Goal: Navigation & Orientation: Find specific page/section

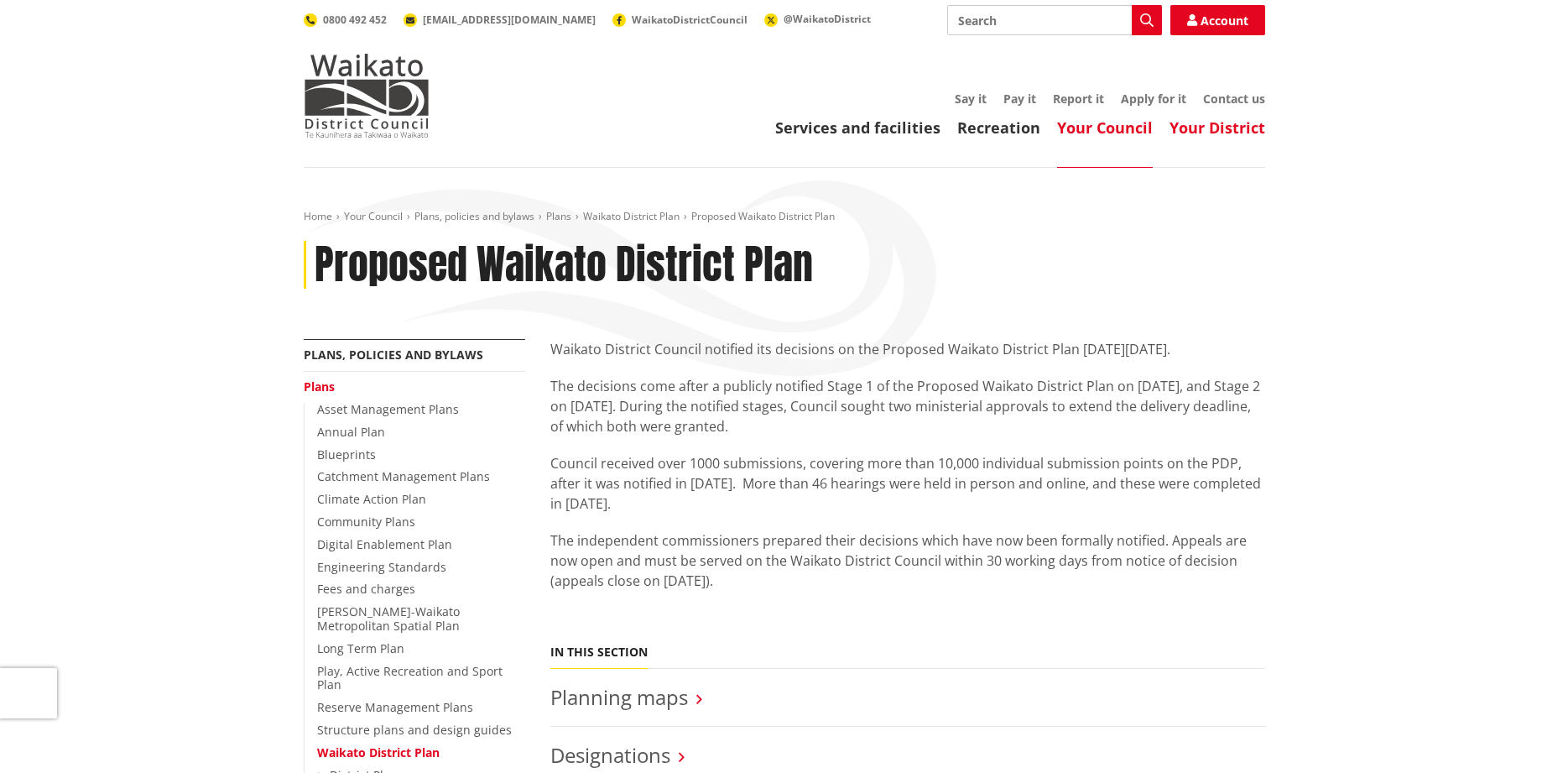
click at [1208, 130] on link "Your District" at bounding box center [1218, 127] width 96 height 20
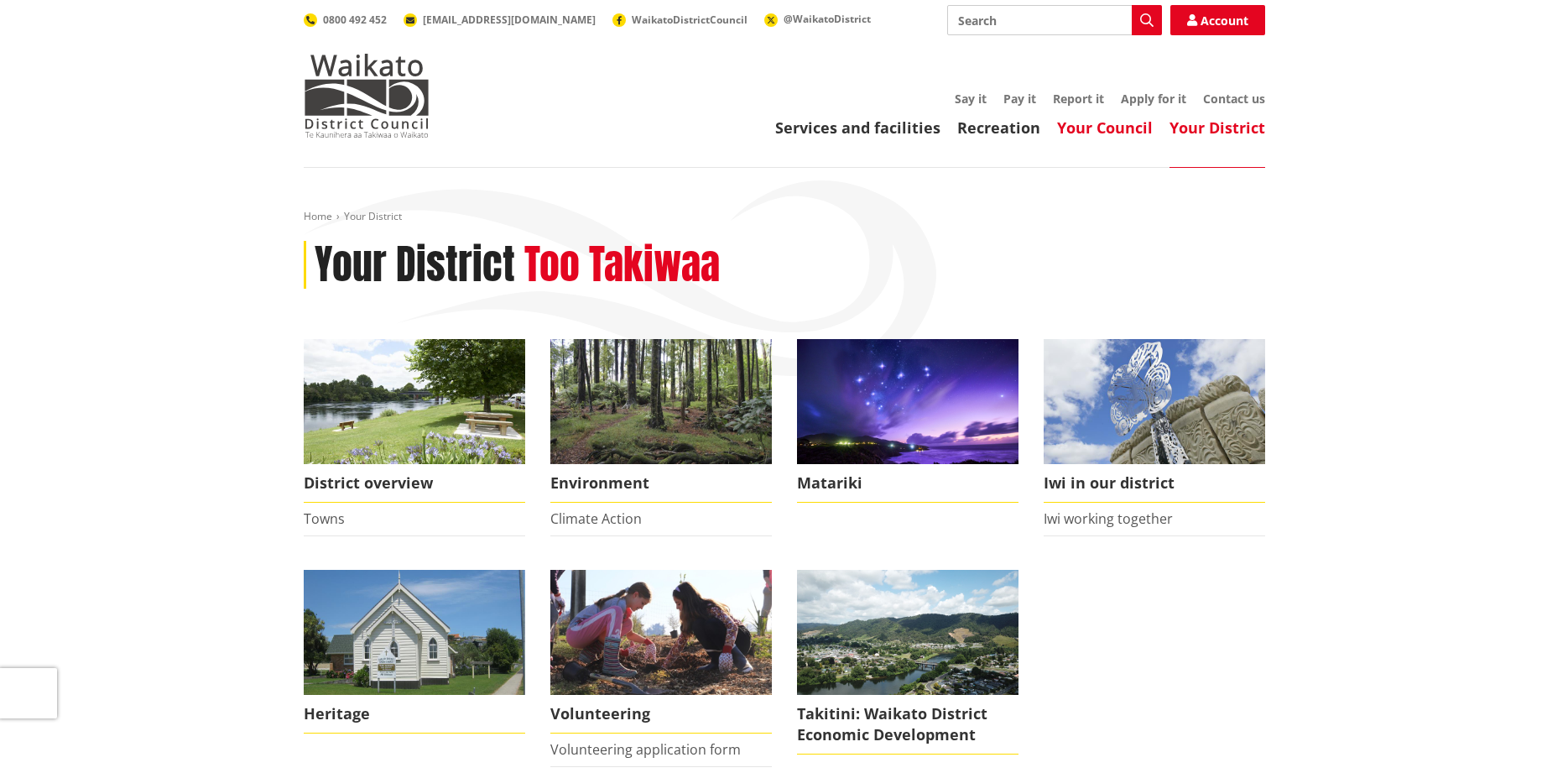
click at [1102, 131] on link "Your Council" at bounding box center [1105, 127] width 96 height 20
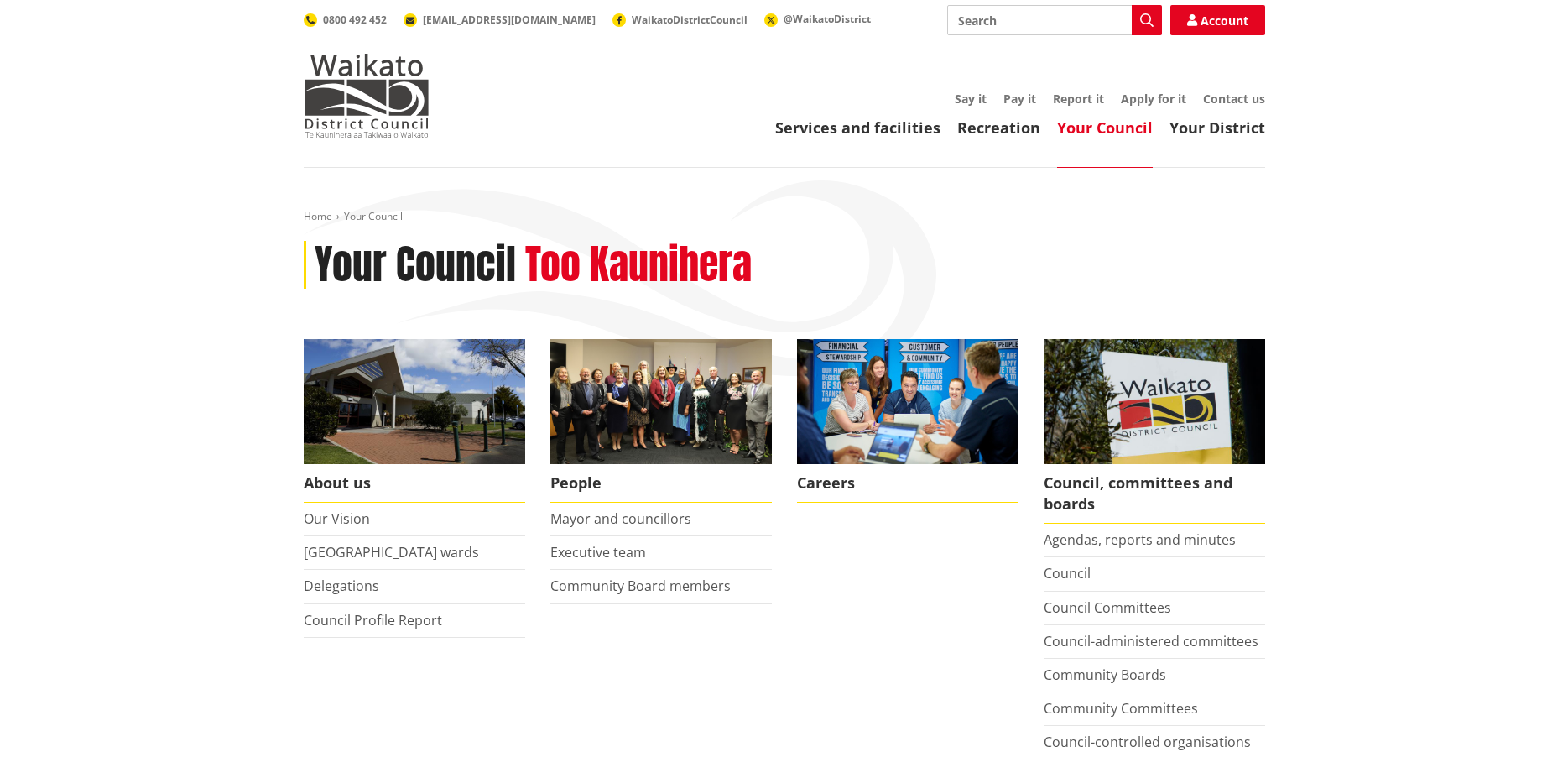
scroll to position [342, 0]
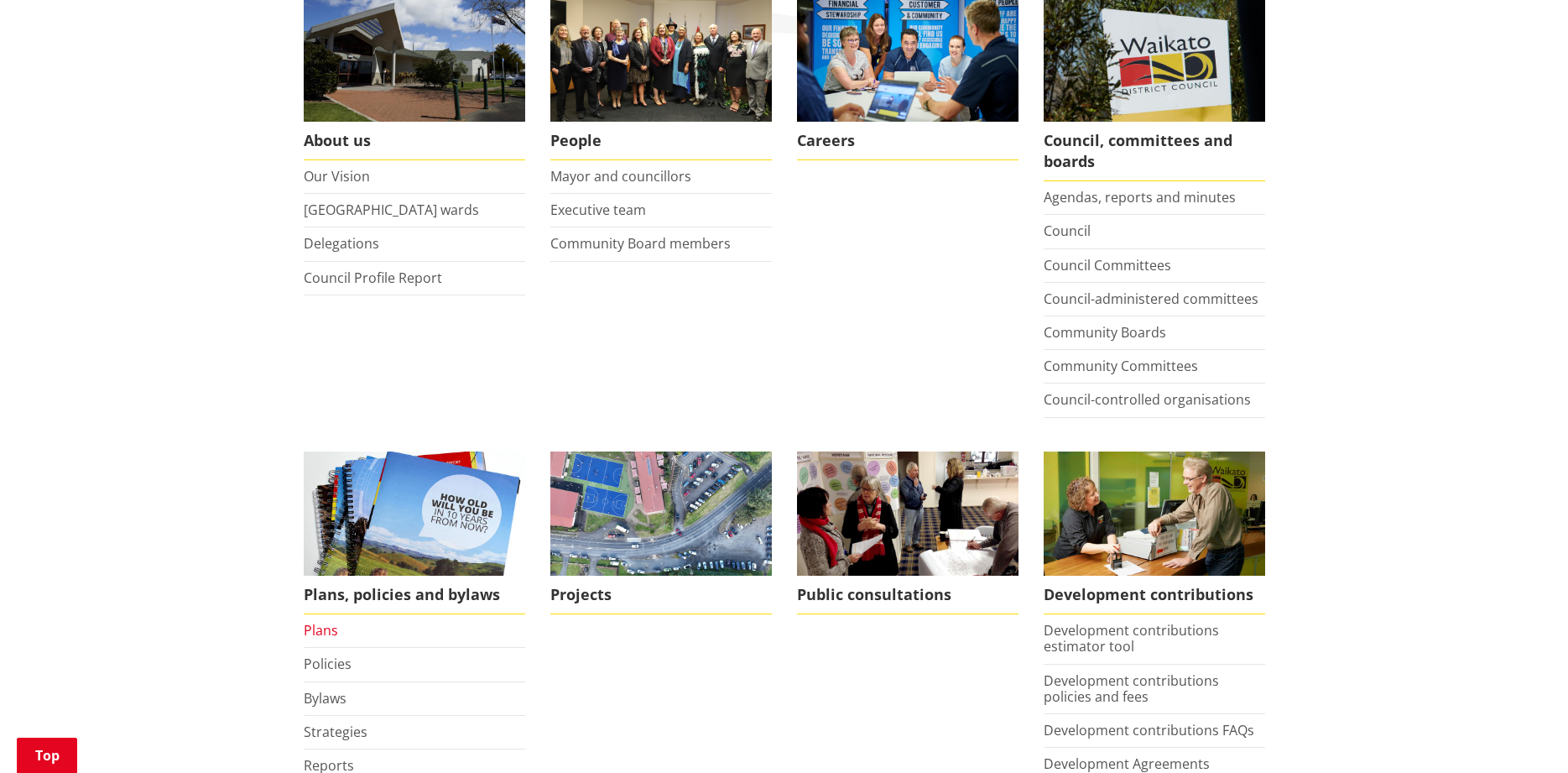
click at [322, 633] on link "Plans" at bounding box center [320, 630] width 35 height 19
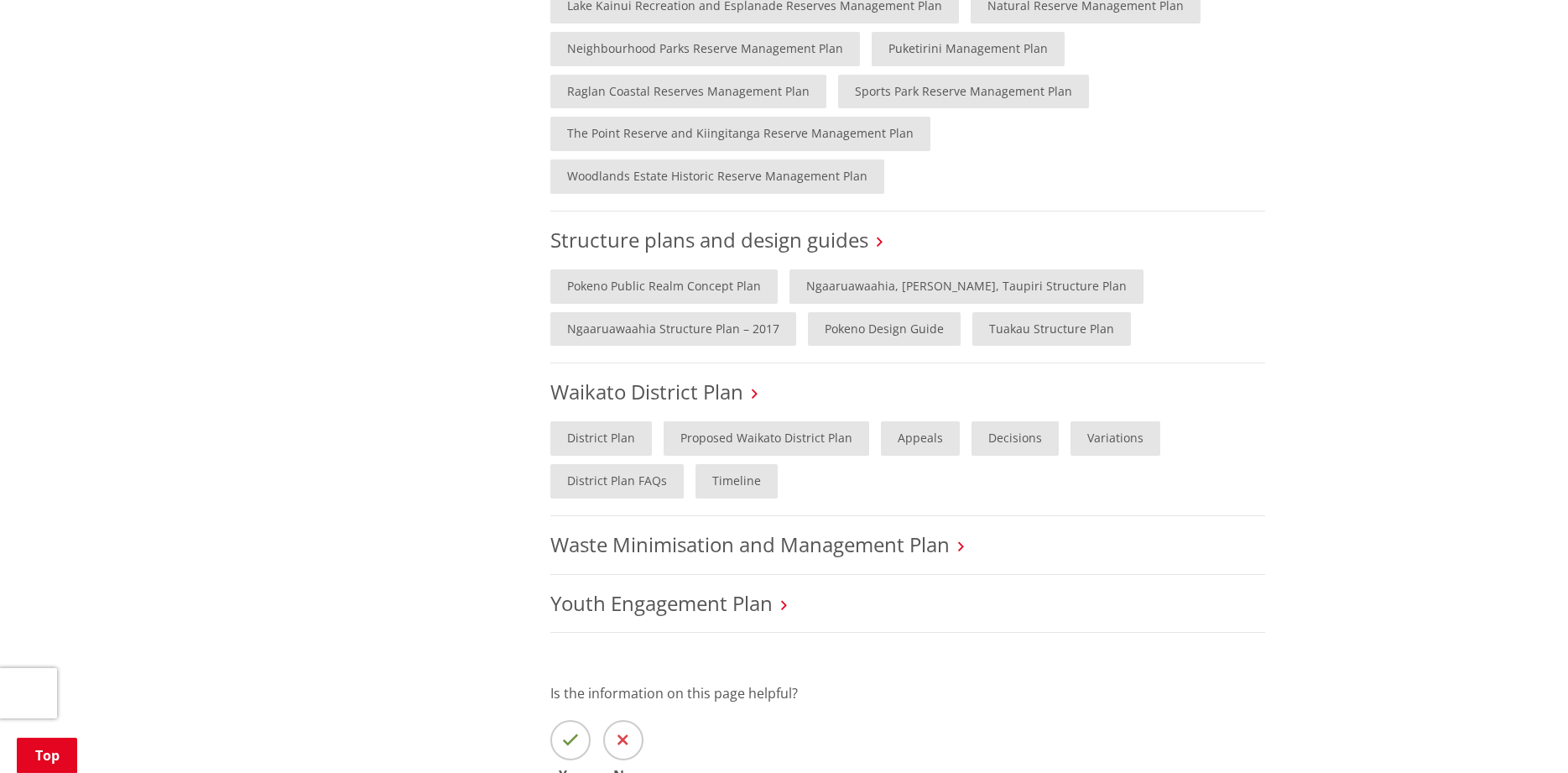
scroll to position [1541, 0]
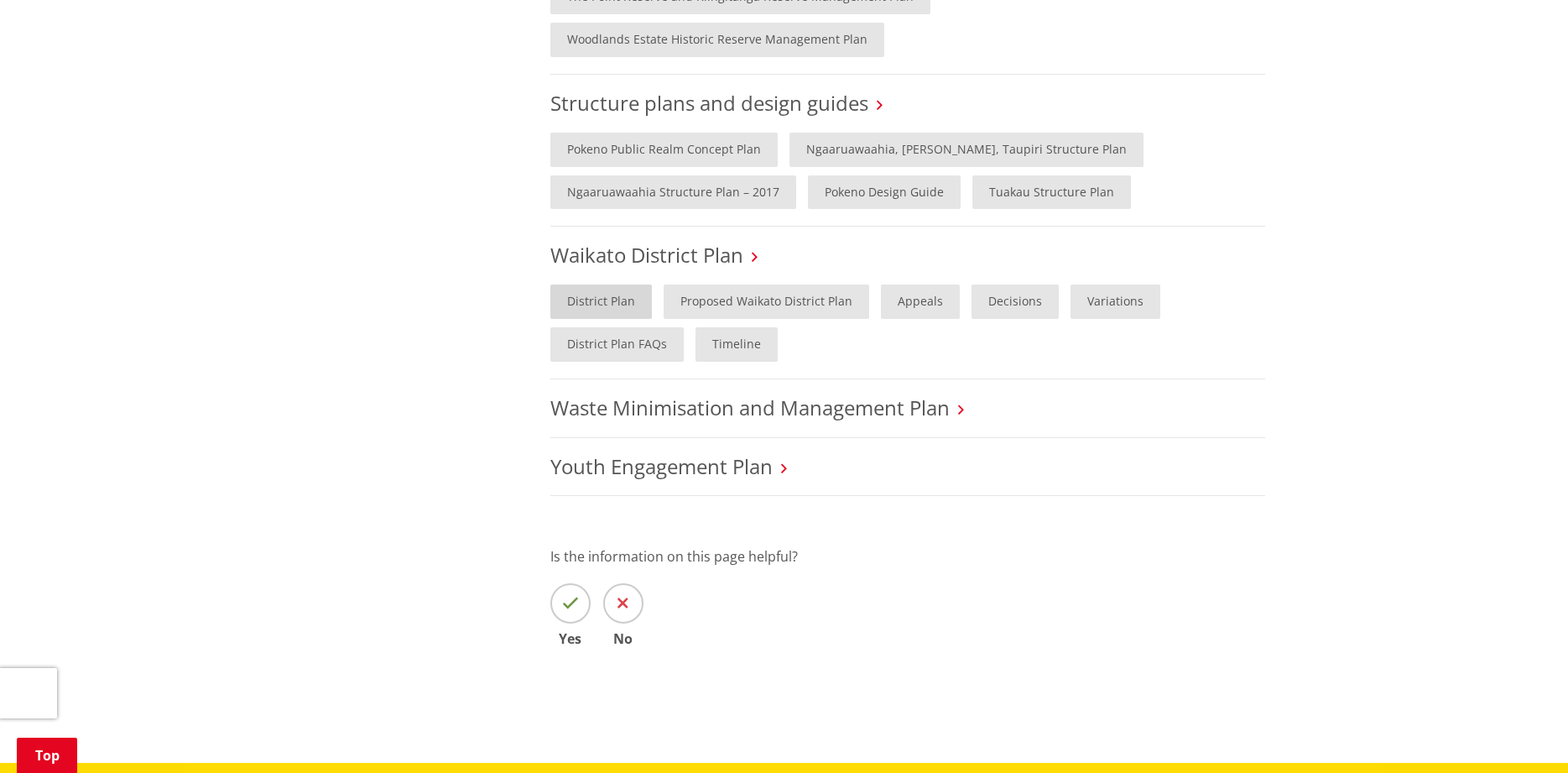
click at [588, 285] on link "District Plan" at bounding box center [601, 301] width 101 height 35
